Goal: Complete application form

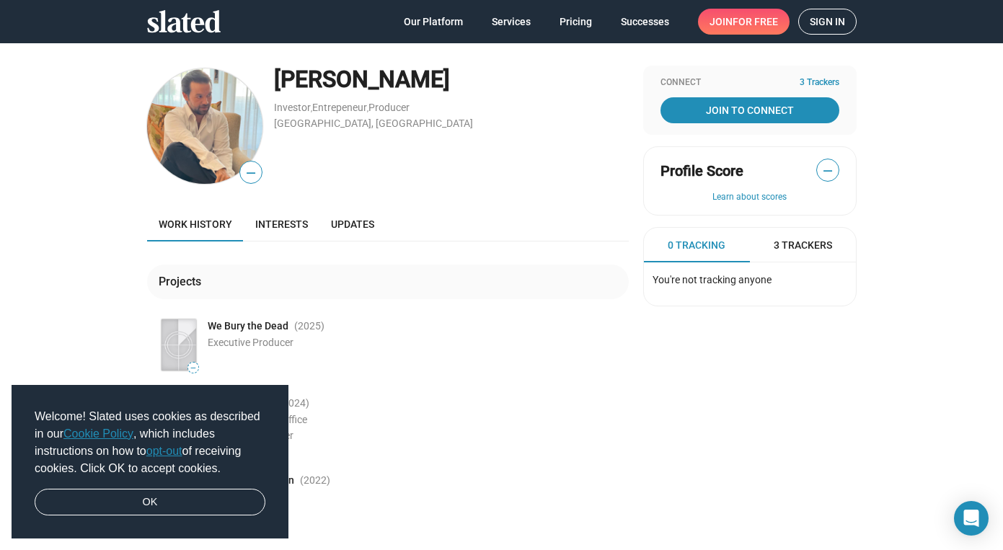
click at [829, 25] on span "Sign in" at bounding box center [827, 21] width 35 height 25
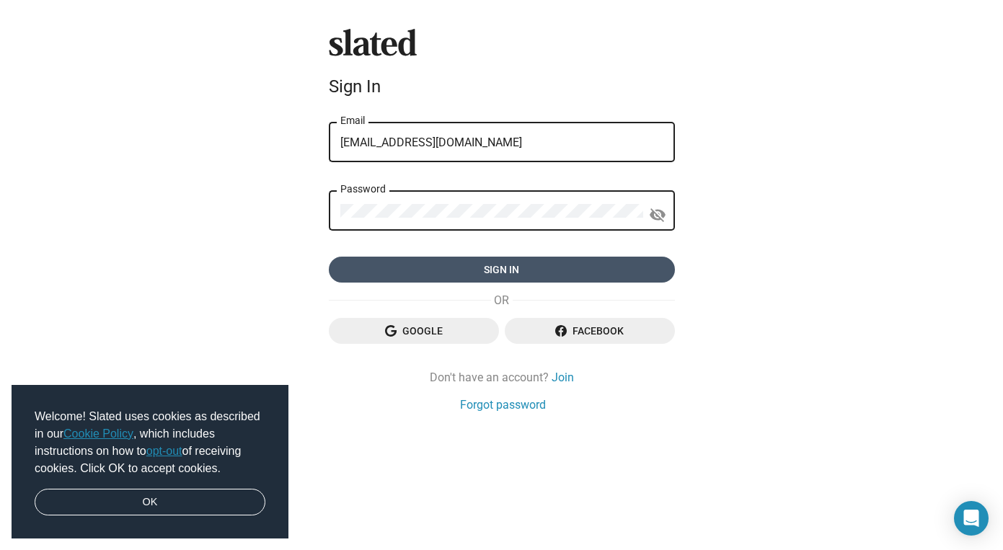
click at [554, 274] on span "Sign in" at bounding box center [501, 270] width 323 height 26
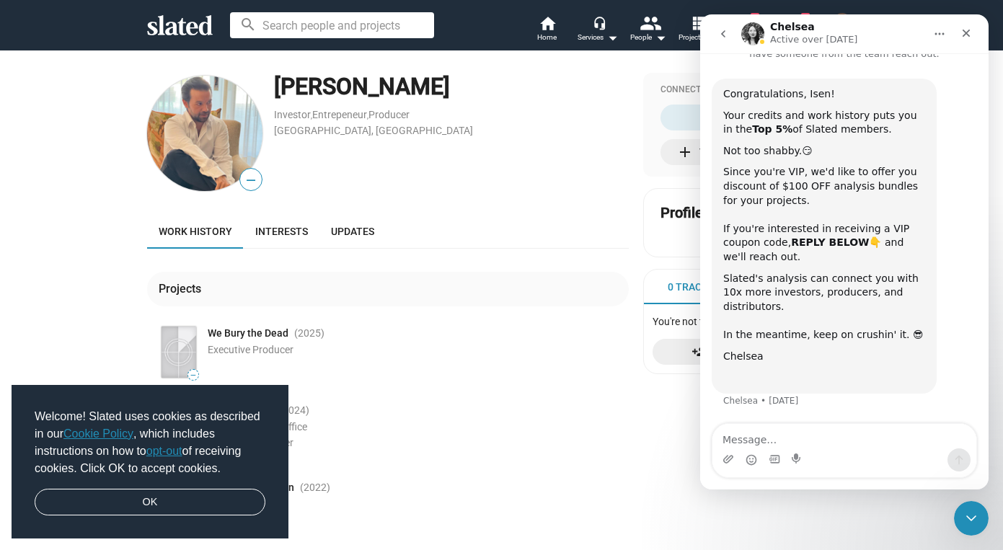
scroll to position [49, 0]
click at [968, 28] on icon "Close" at bounding box center [967, 33] width 12 height 12
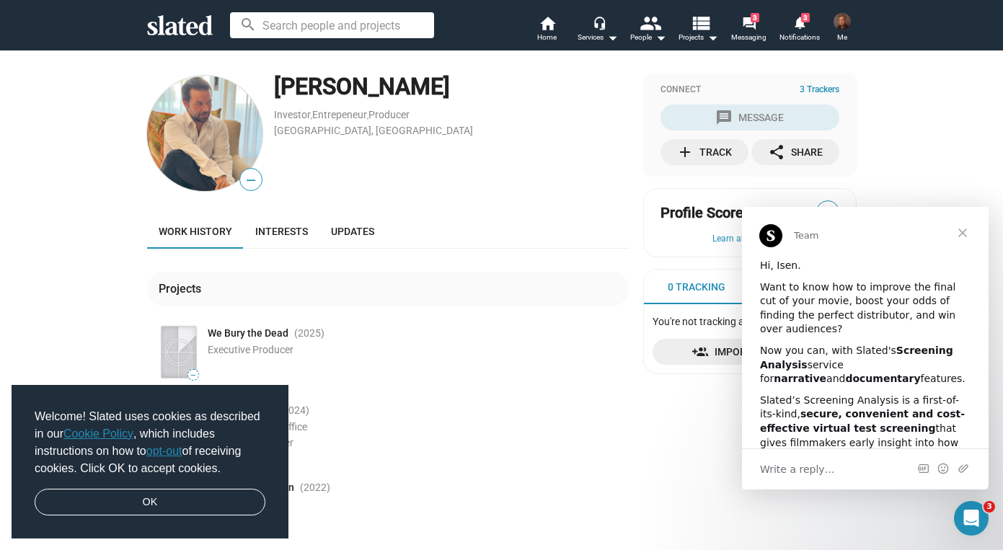
scroll to position [32, 0]
click at [969, 515] on icon "Open Intercom Messenger" at bounding box center [970, 517] width 24 height 24
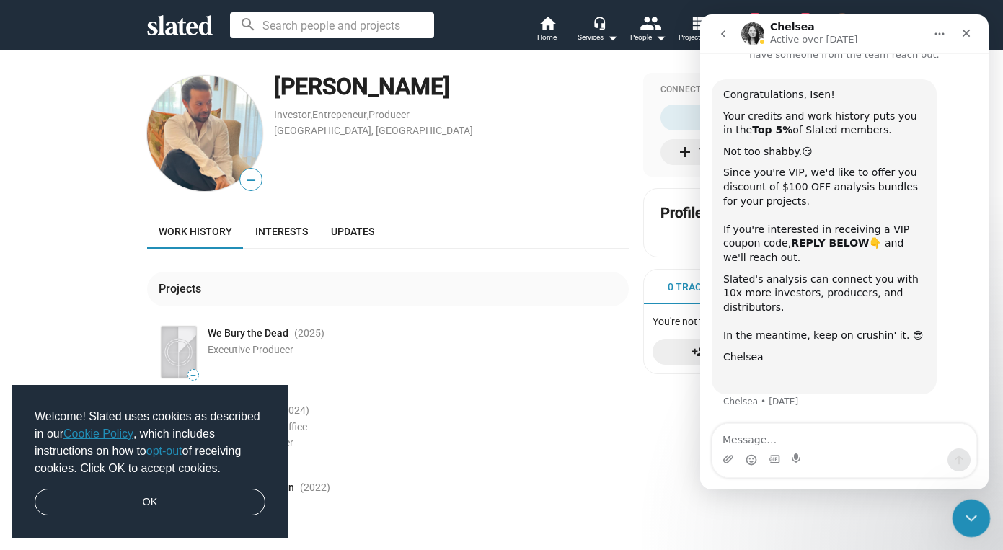
scroll to position [49, 0]
click at [964, 37] on icon "Close" at bounding box center [967, 33] width 12 height 12
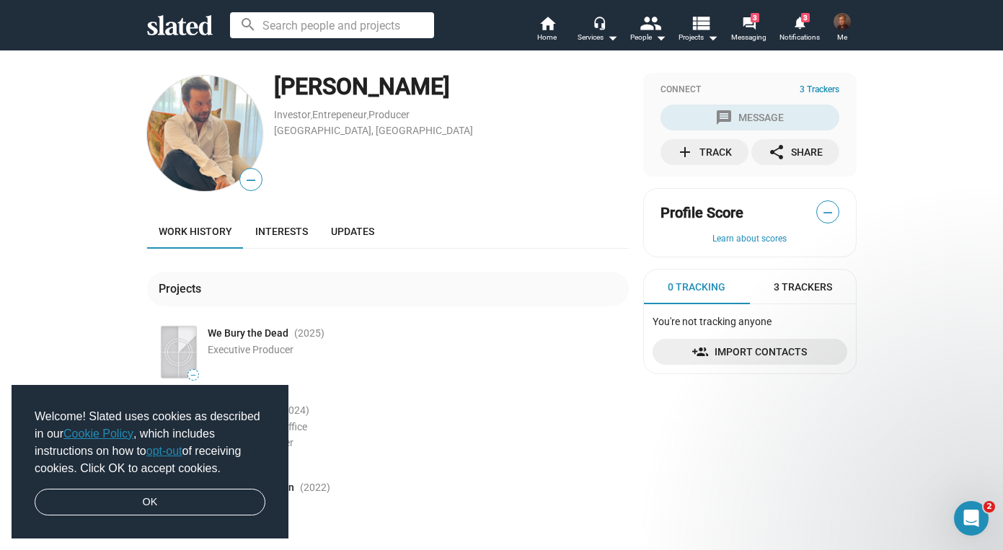
scroll to position [0, 0]
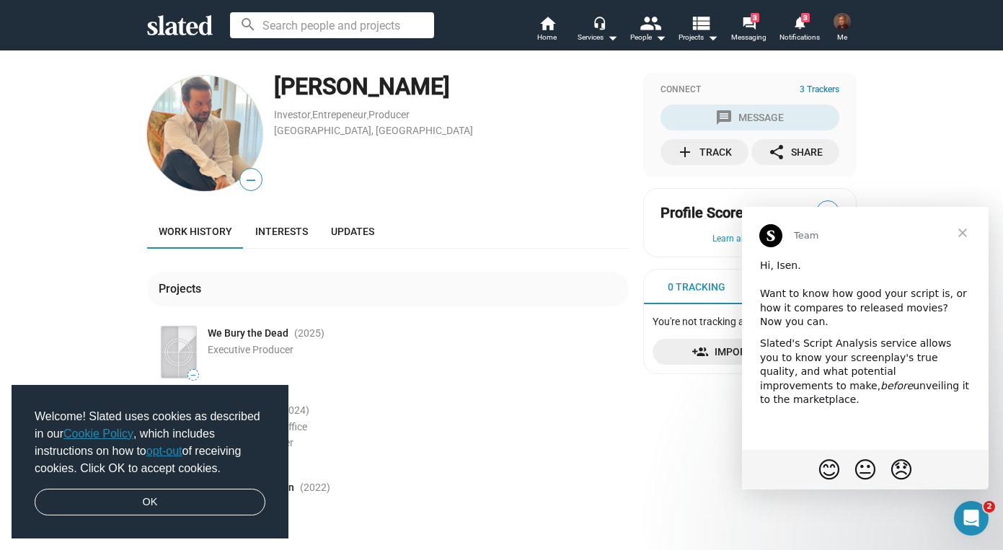
click at [845, 27] on img at bounding box center [842, 21] width 17 height 17
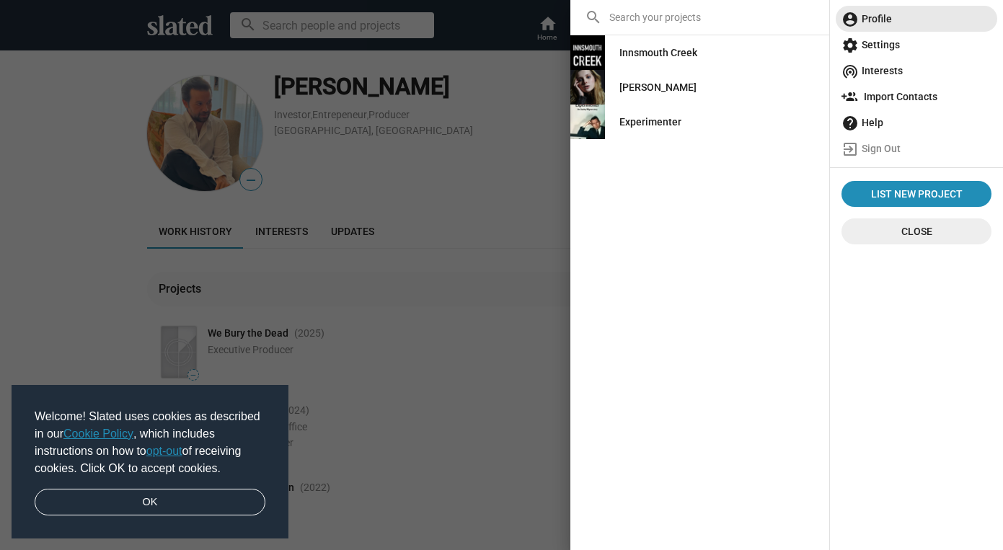
click at [883, 20] on span "account_circle Profile" at bounding box center [917, 19] width 150 height 26
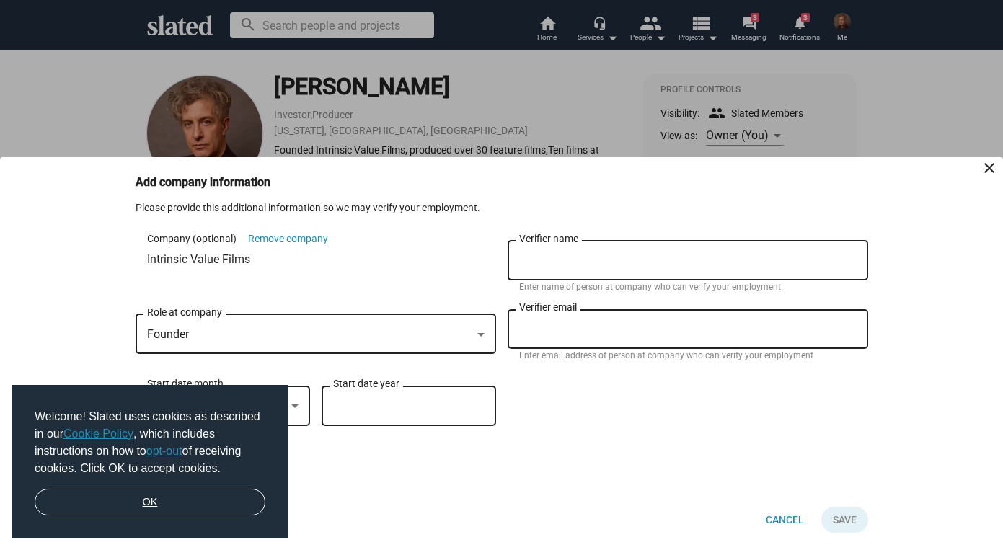
click at [232, 501] on link "OK" at bounding box center [150, 502] width 231 height 27
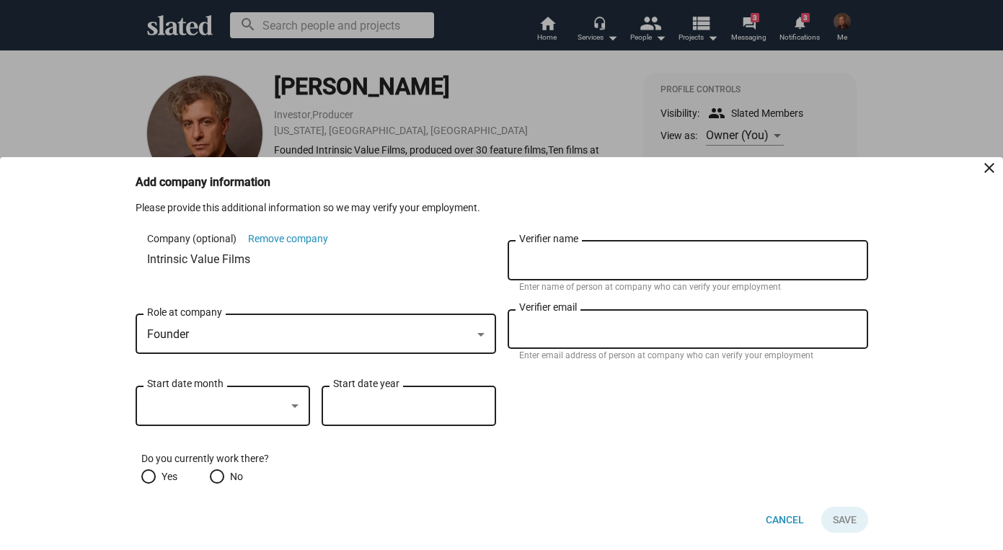
click at [281, 409] on div at bounding box center [216, 406] width 138 height 15
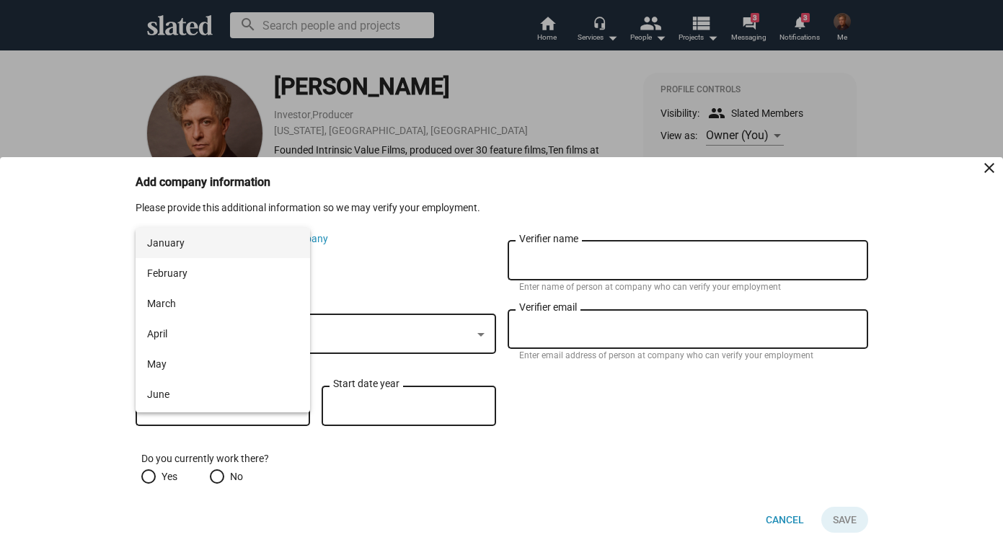
click at [272, 234] on span "January" at bounding box center [222, 243] width 151 height 30
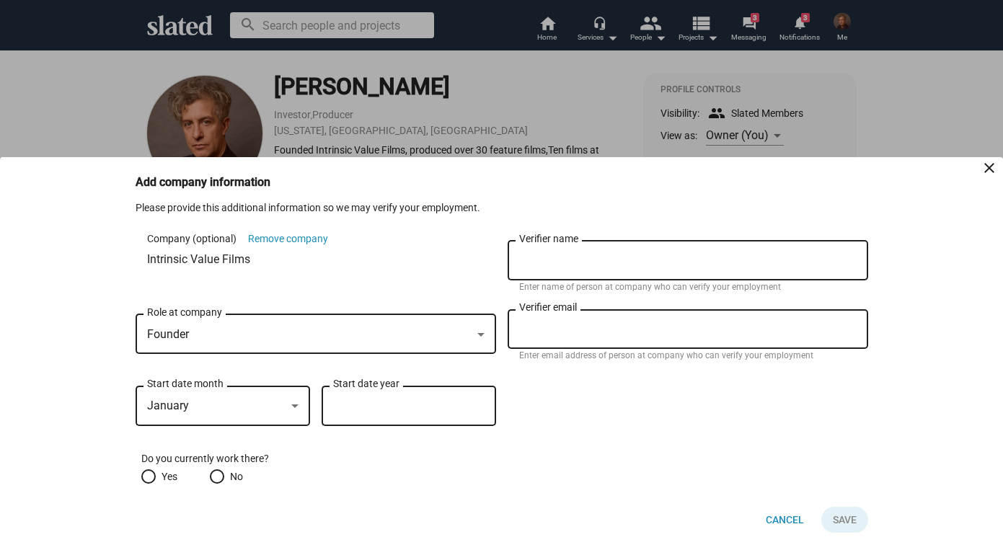
click at [291, 409] on div at bounding box center [294, 407] width 13 height 12
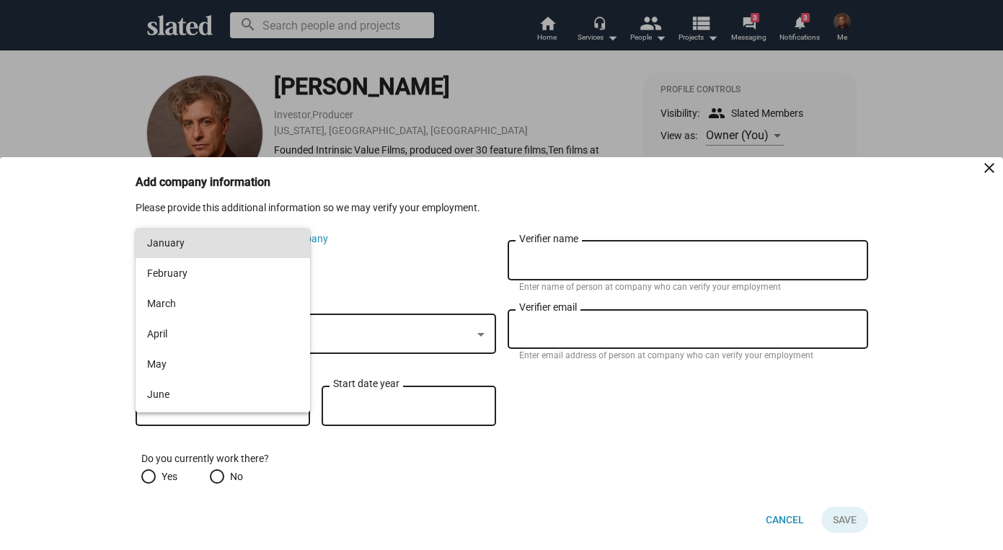
click at [249, 243] on span "January" at bounding box center [222, 243] width 151 height 30
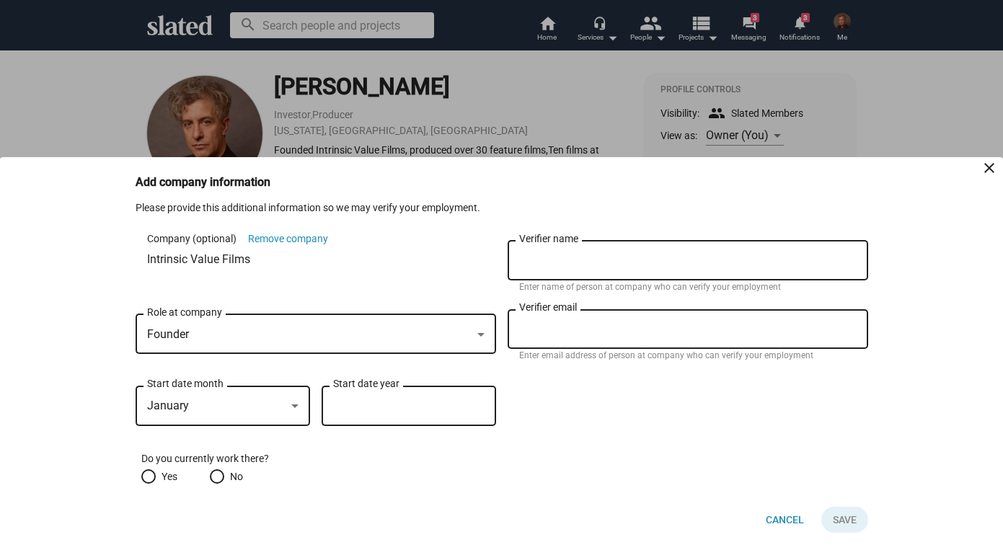
click at [341, 401] on input "Start date year" at bounding box center [408, 406] width 151 height 13
type input "2000"
click at [575, 258] on input "Verifier name" at bounding box center [688, 261] width 338 height 13
click at [597, 256] on input "[PERSON_NAME]" at bounding box center [688, 261] width 338 height 13
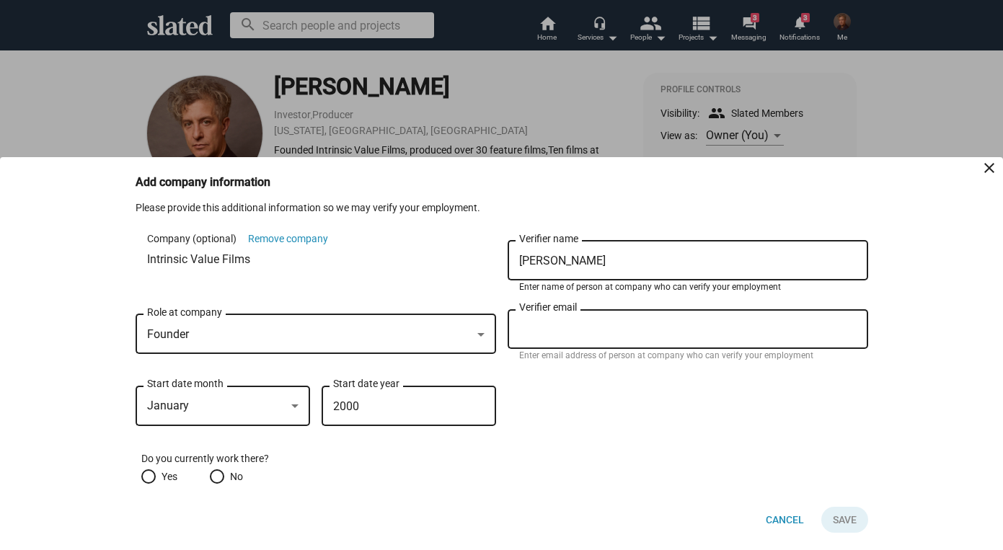
click at [597, 256] on input "[PERSON_NAME]" at bounding box center [688, 261] width 338 height 13
type input "[PERSON_NAME]"
click at [569, 333] on input "Verifier email" at bounding box center [688, 329] width 338 height 13
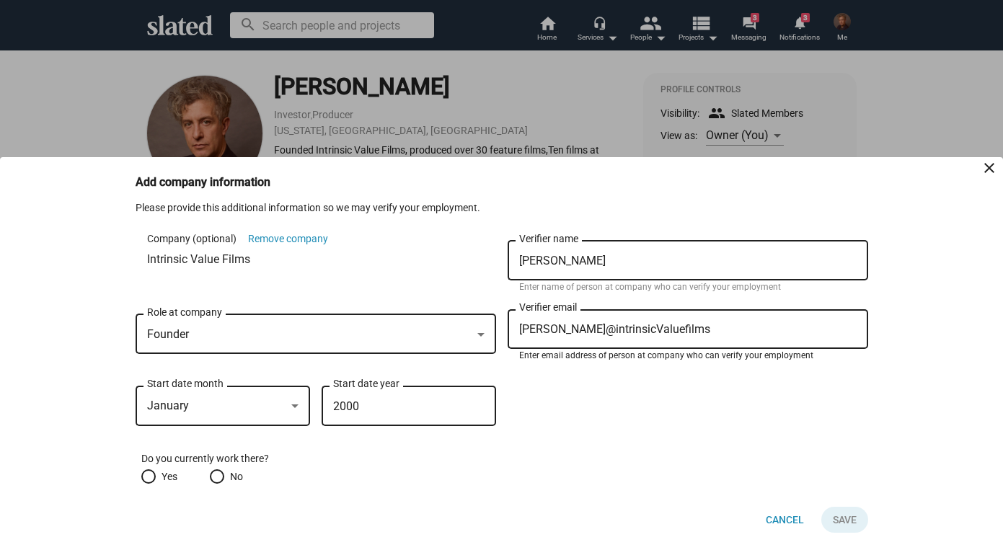
click at [361, 406] on input "2000" at bounding box center [408, 406] width 151 height 13
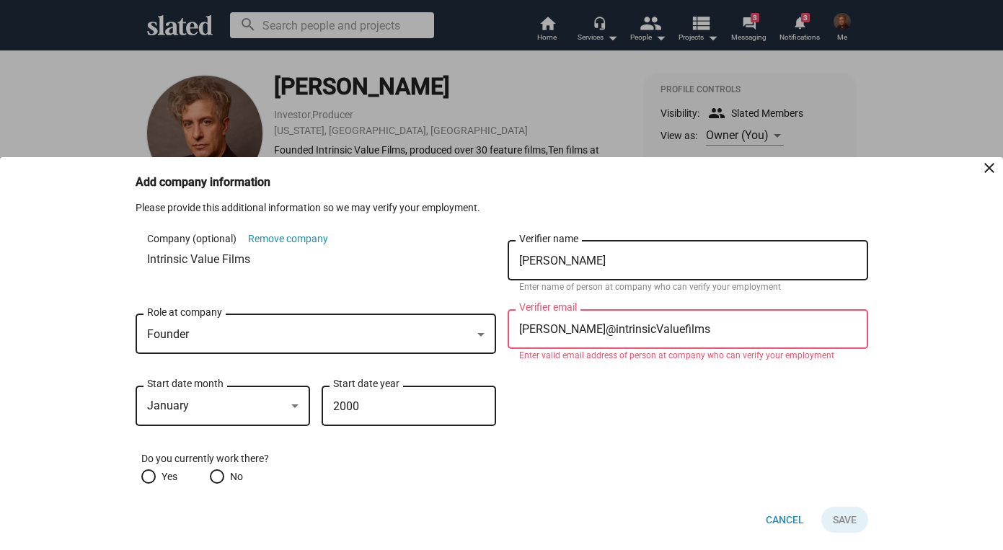
click at [361, 406] on input "2000" at bounding box center [408, 406] width 151 height 13
click at [666, 328] on input "[PERSON_NAME]@intrinsicValuefilms" at bounding box center [688, 329] width 338 height 13
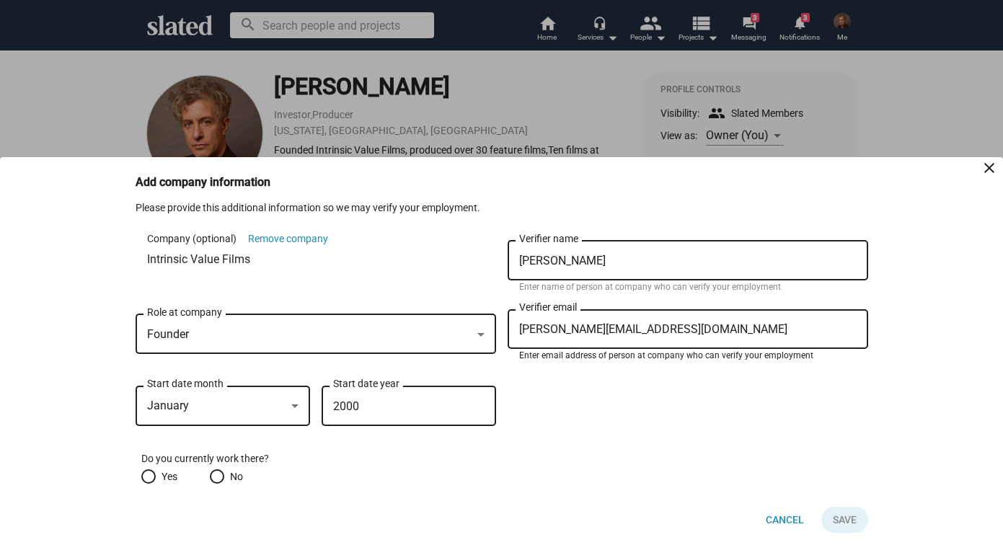
type input "[PERSON_NAME][EMAIL_ADDRESS][DOMAIN_NAME]"
drag, startPoint x: 361, startPoint y: 407, endPoint x: 333, endPoint y: 411, distance: 28.4
click at [333, 410] on input "2000" at bounding box center [408, 406] width 151 height 13
type input "1999"
click at [148, 477] on span at bounding box center [148, 476] width 14 height 14
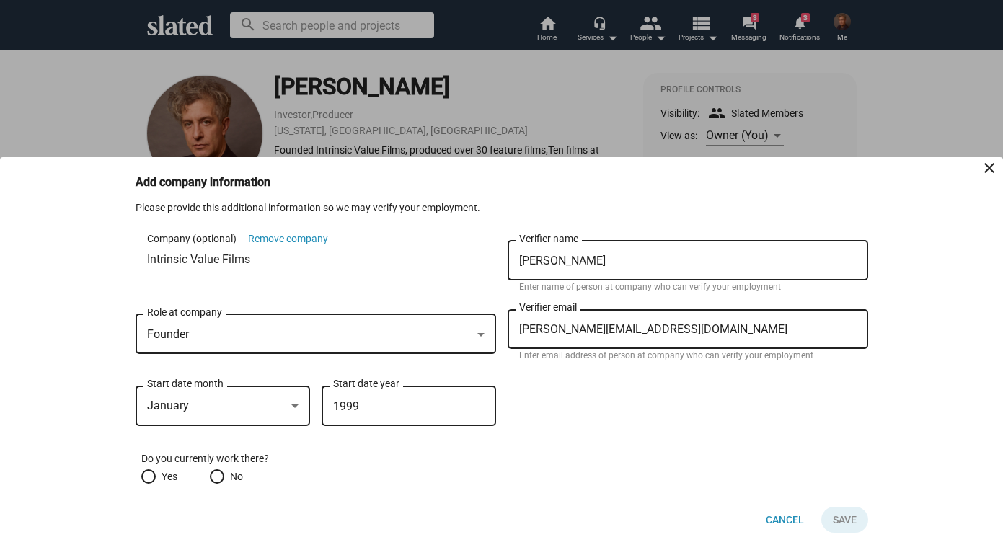
click at [148, 477] on input "Yes" at bounding box center [148, 476] width 14 height 14
radio input "true"
click at [864, 526] on button "Save" at bounding box center [844, 520] width 47 height 26
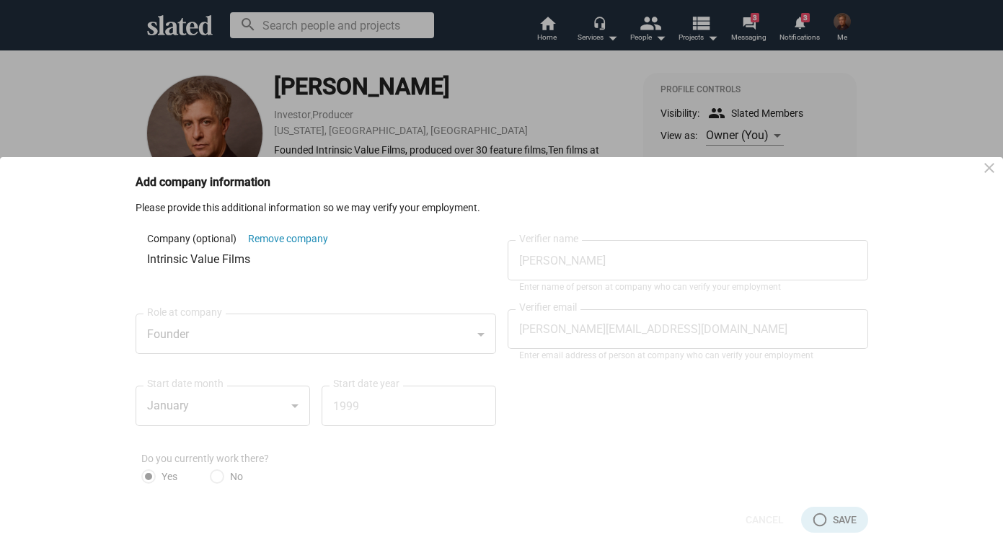
click at [920, 104] on div at bounding box center [501, 275] width 1003 height 550
